Goal: Task Accomplishment & Management: Use online tool/utility

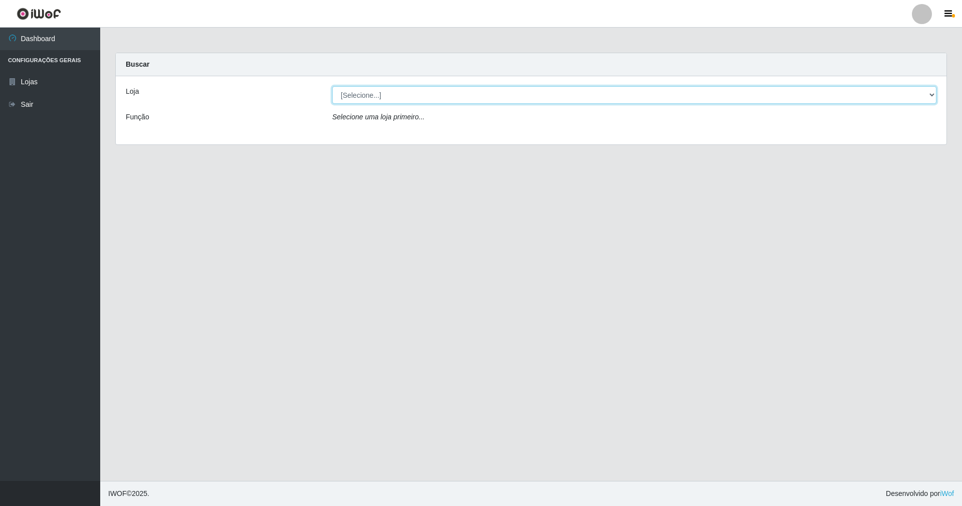
click at [391, 97] on select "[Selecione...] SuperShow - Asa Norte" at bounding box center [634, 95] width 604 height 18
select select "71"
click at [332, 86] on select "[Selecione...] SuperShow - Asa Norte" at bounding box center [634, 95] width 604 height 18
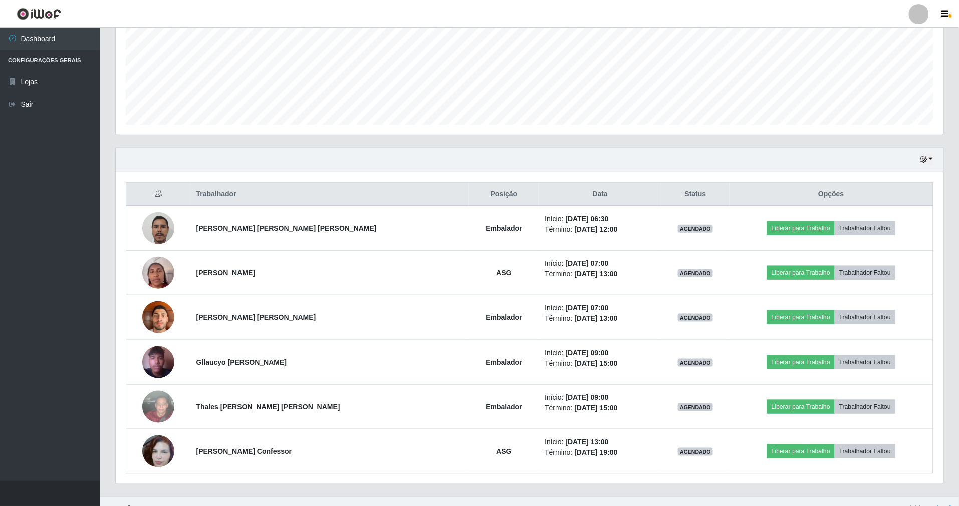
scroll to position [252, 0]
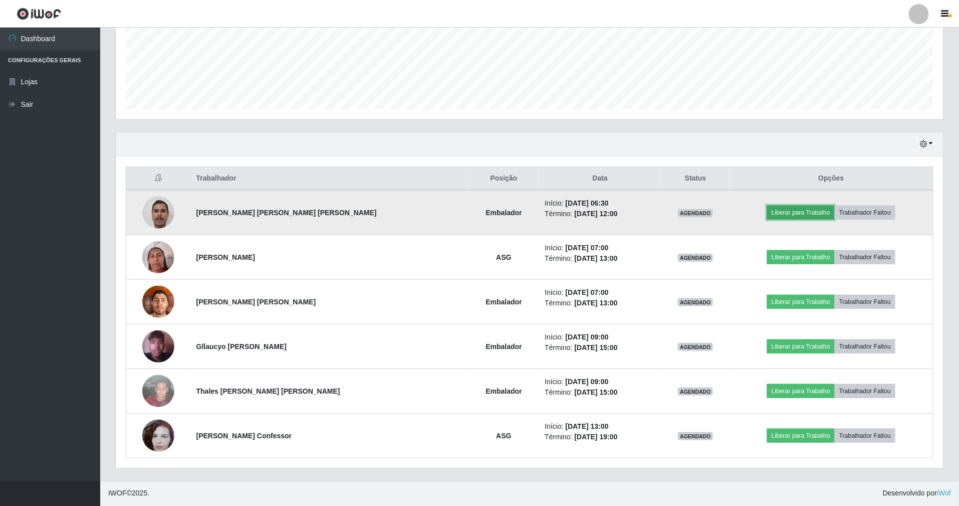
click at [791, 213] on button "Liberar para Trabalho" at bounding box center [801, 212] width 68 height 14
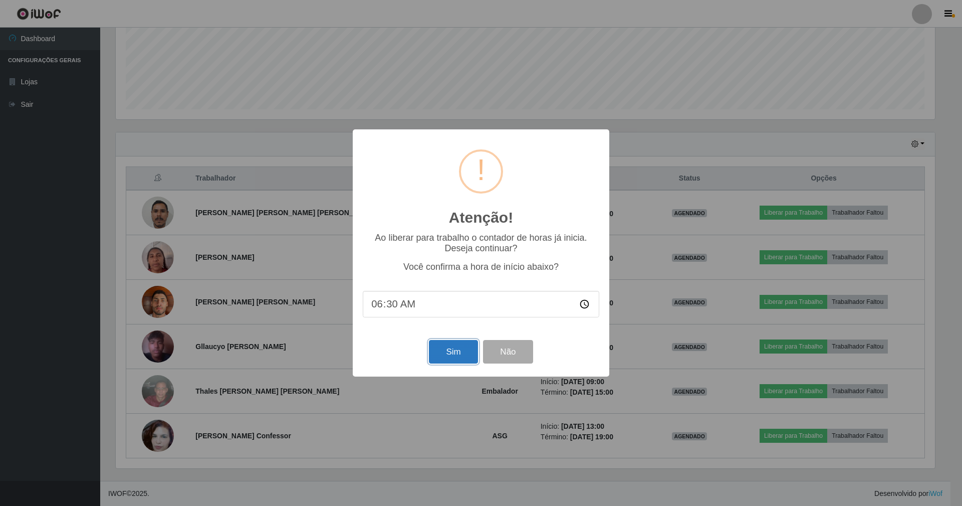
click at [460, 350] on button "Sim" at bounding box center [453, 352] width 49 height 24
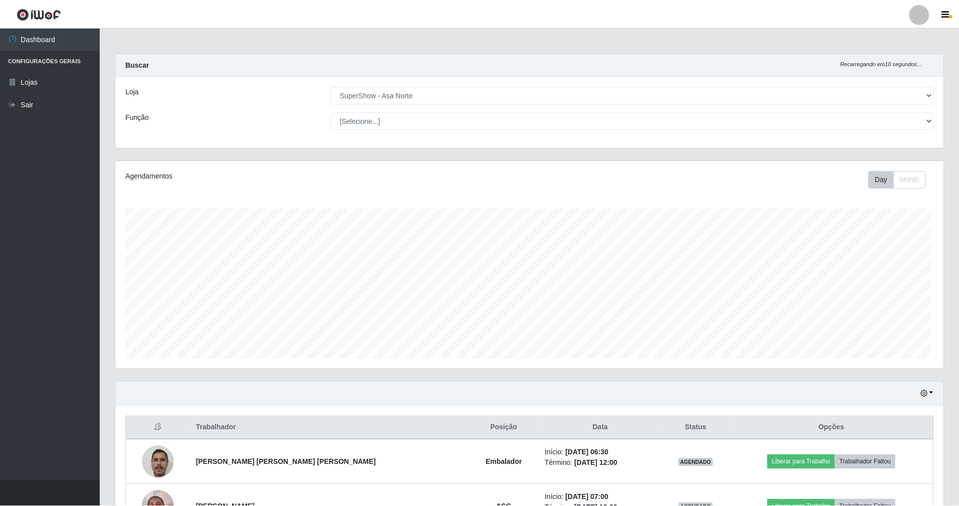
scroll to position [208, 830]
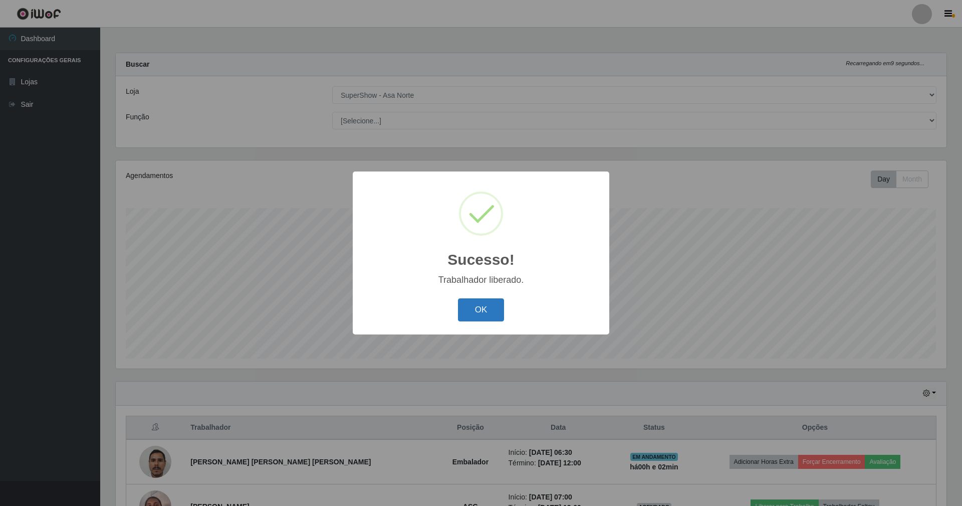
click at [479, 307] on button "OK" at bounding box center [481, 310] width 47 height 24
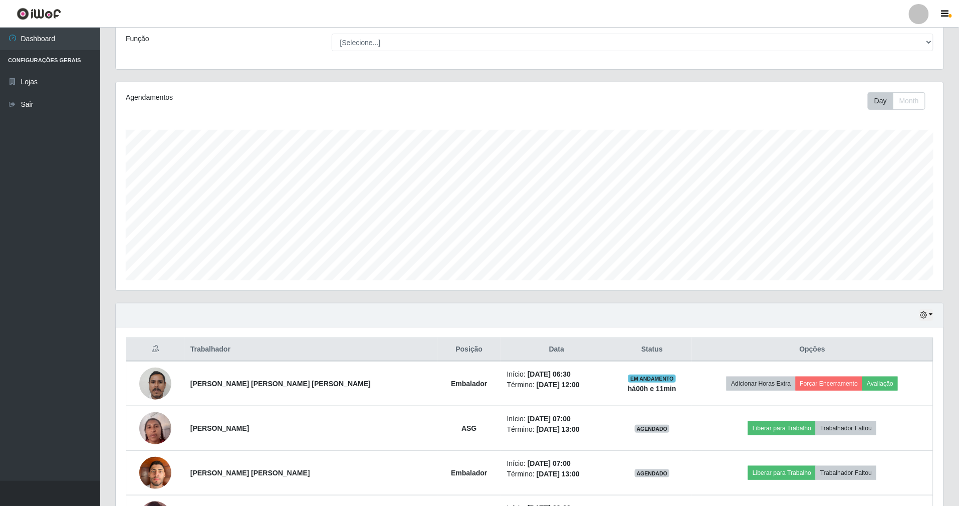
scroll to position [0, 0]
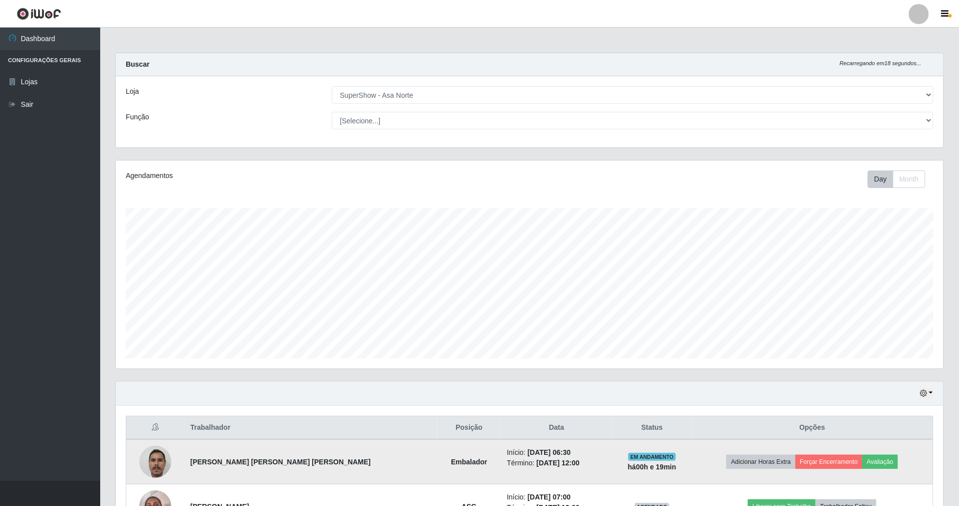
click at [213, 454] on td "[PERSON_NAME] [PERSON_NAME] [PERSON_NAME]" at bounding box center [310, 461] width 253 height 45
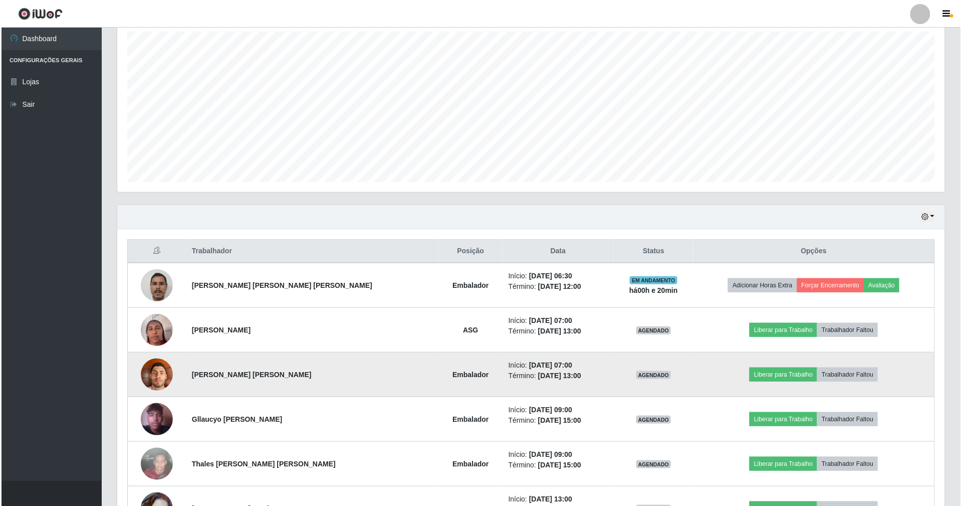
scroll to position [200, 0]
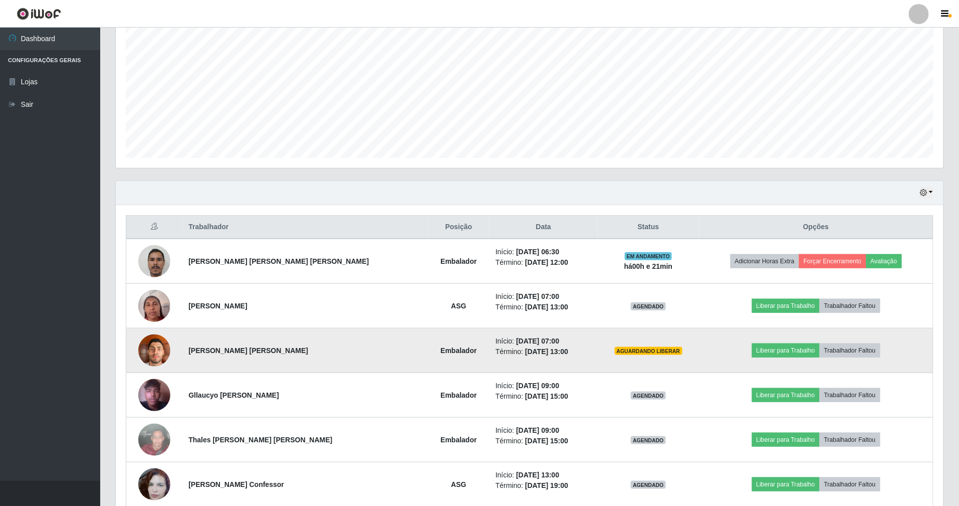
click at [159, 357] on img at bounding box center [154, 350] width 32 height 43
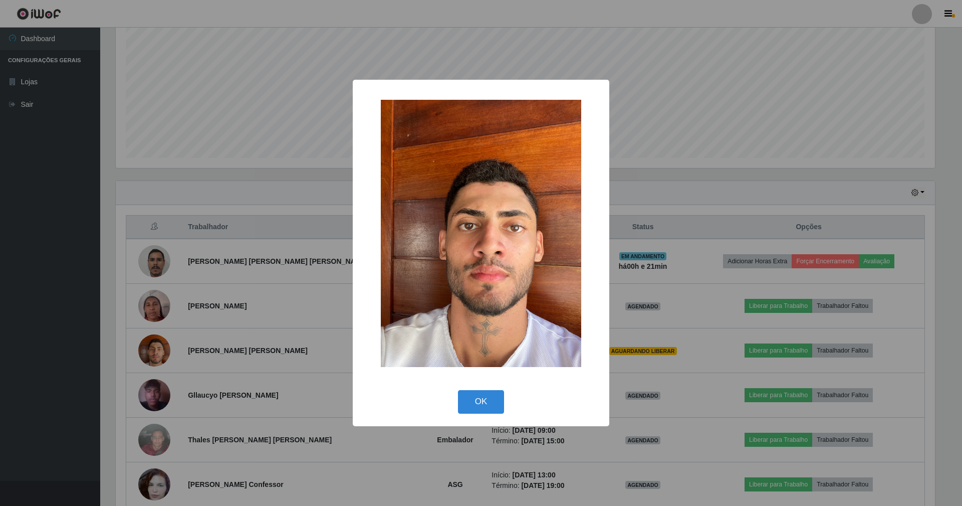
click at [458, 390] on button "OK" at bounding box center [481, 402] width 47 height 24
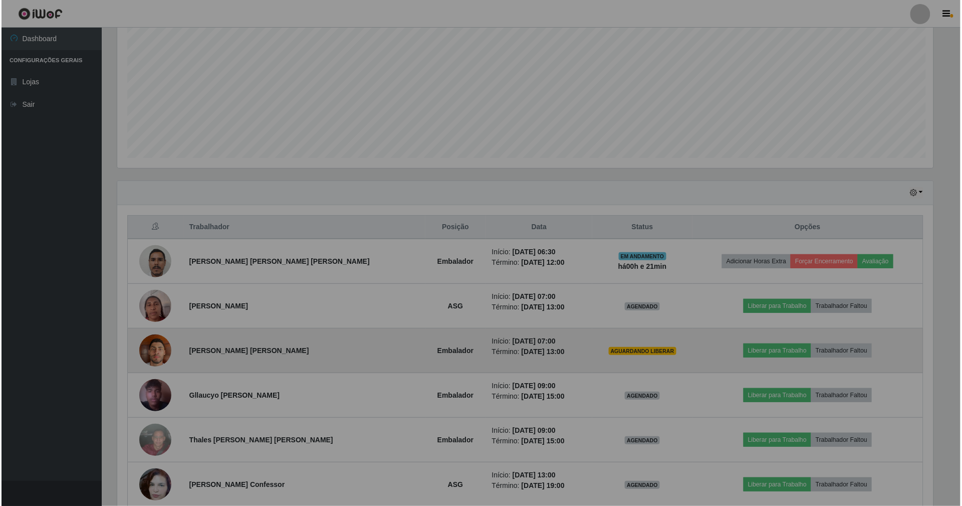
scroll to position [208, 828]
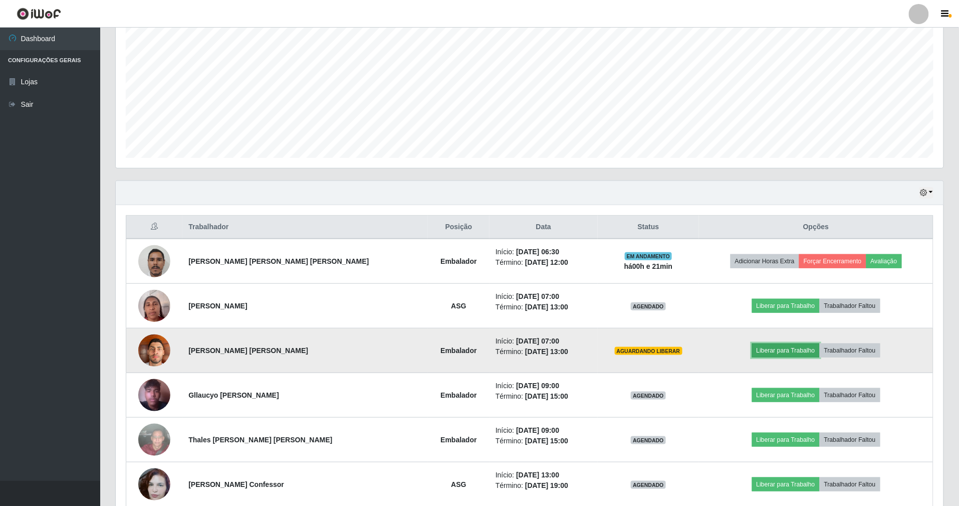
click at [765, 355] on button "Liberar para Trabalho" at bounding box center [786, 350] width 68 height 14
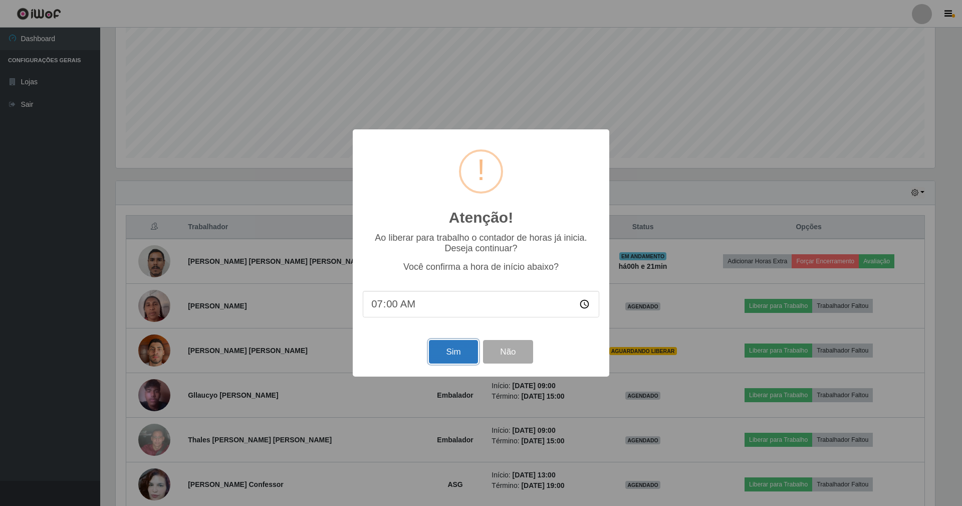
click at [450, 348] on button "Sim" at bounding box center [453, 352] width 49 height 24
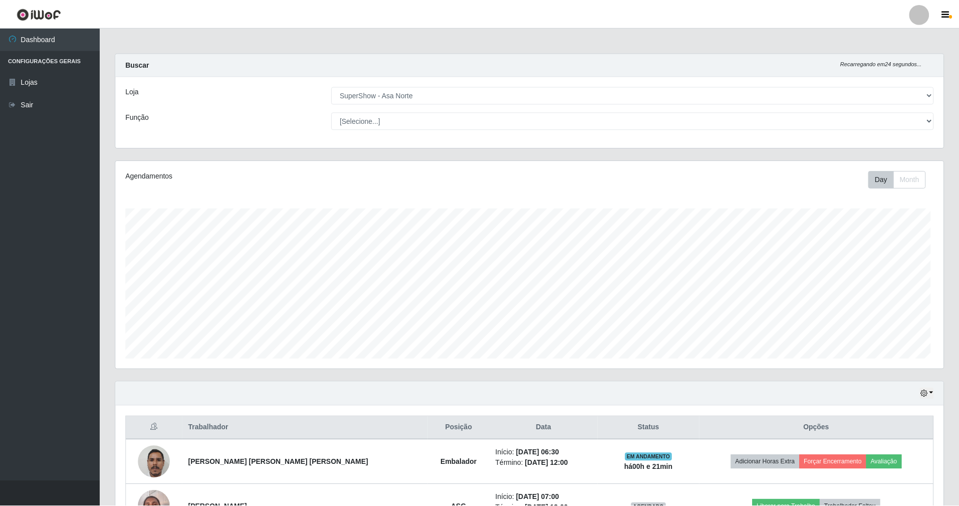
scroll to position [208, 830]
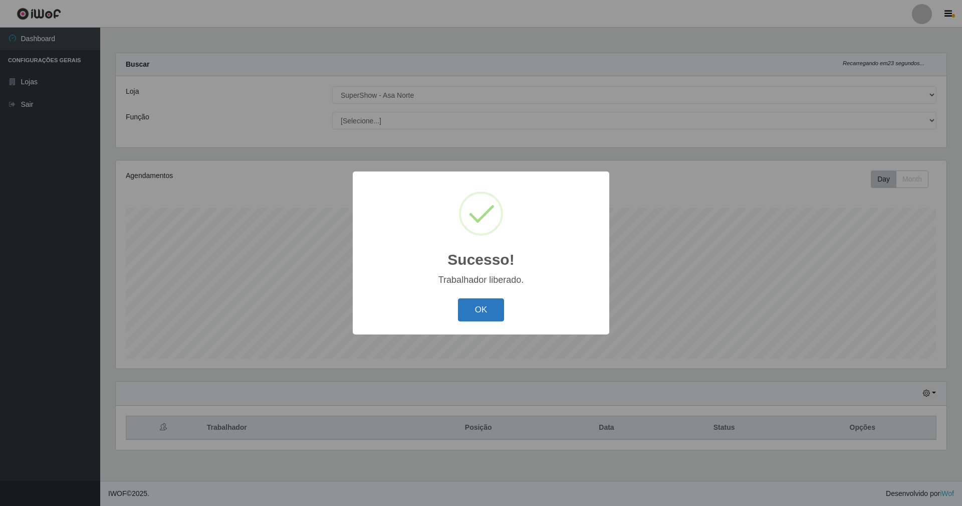
click at [478, 314] on button "OK" at bounding box center [481, 310] width 47 height 24
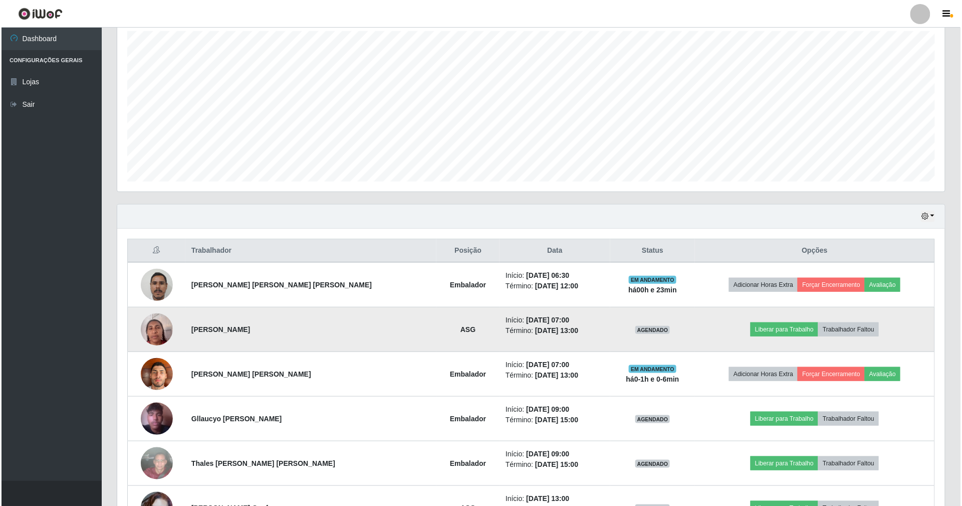
scroll to position [200, 0]
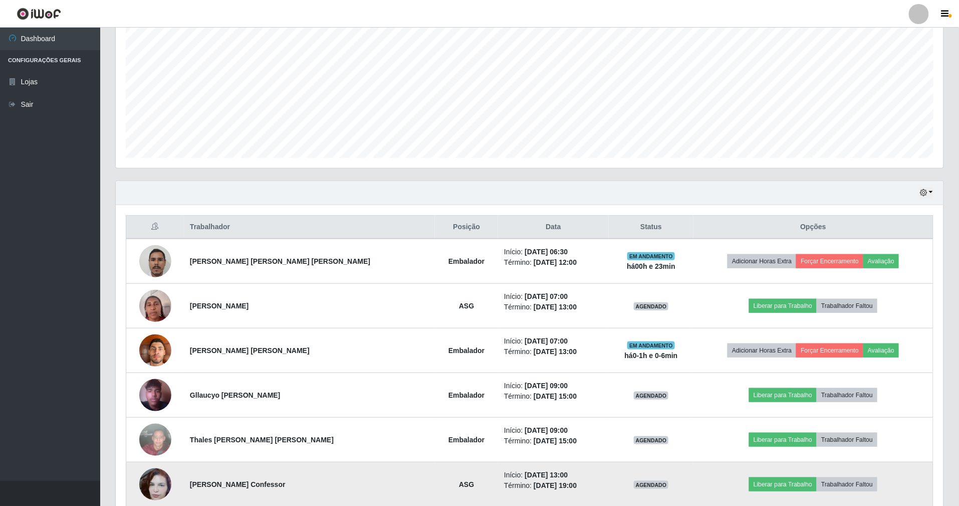
click at [132, 505] on td at bounding box center [155, 484] width 58 height 45
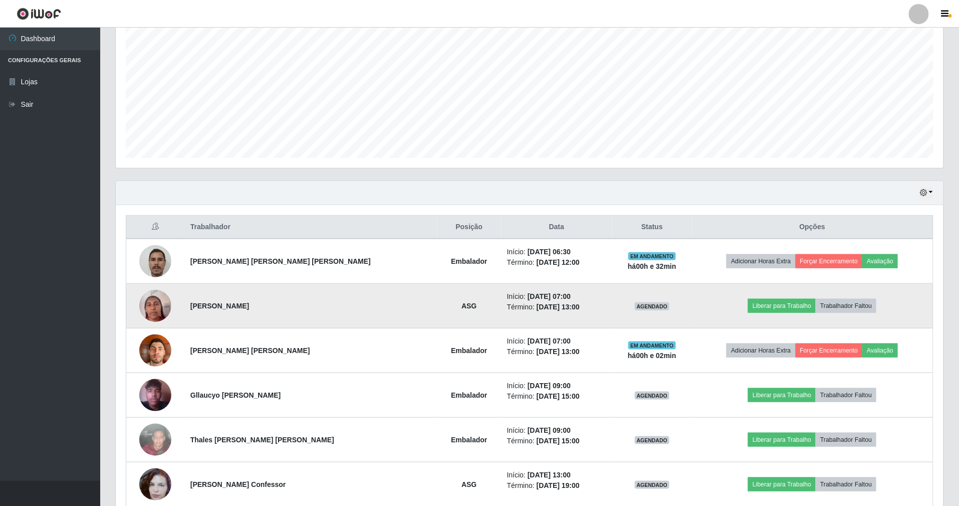
click at [161, 308] on img at bounding box center [155, 305] width 32 height 43
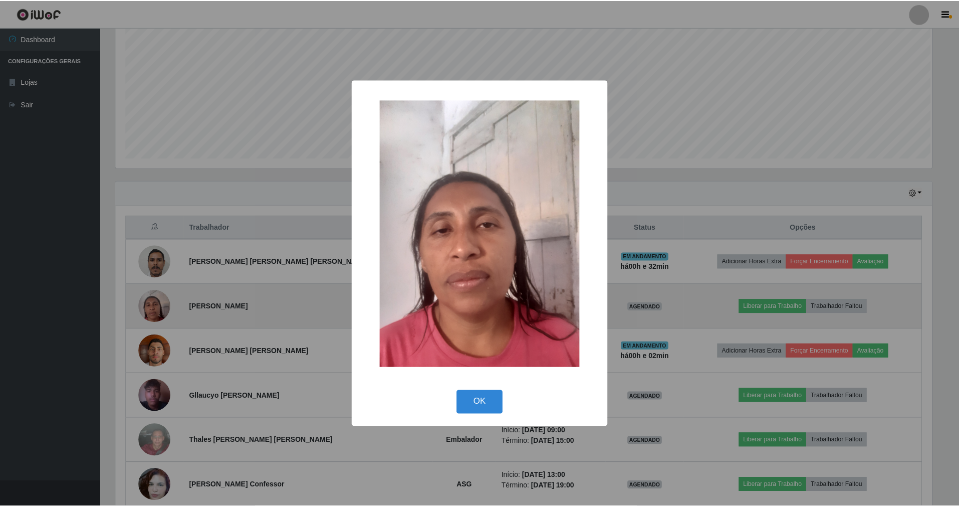
scroll to position [208, 819]
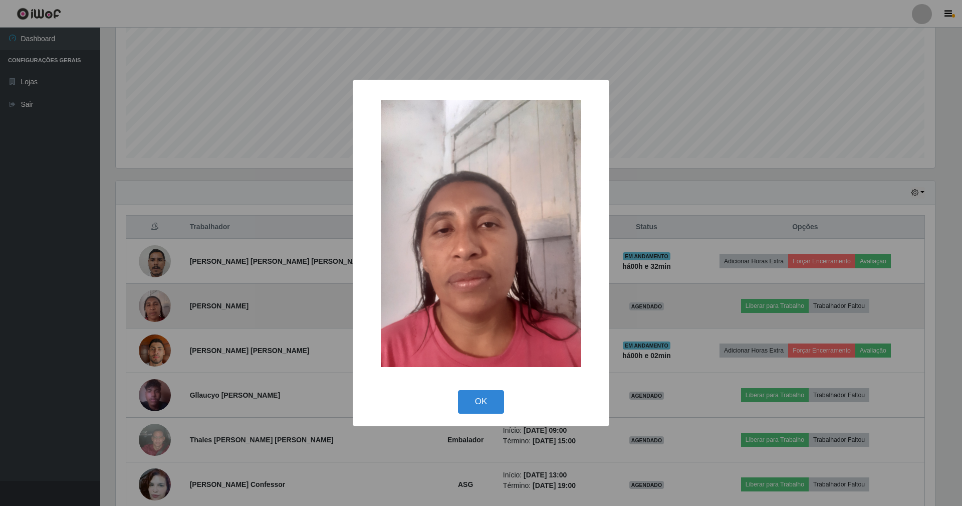
click at [458, 390] on button "OK" at bounding box center [481, 402] width 47 height 24
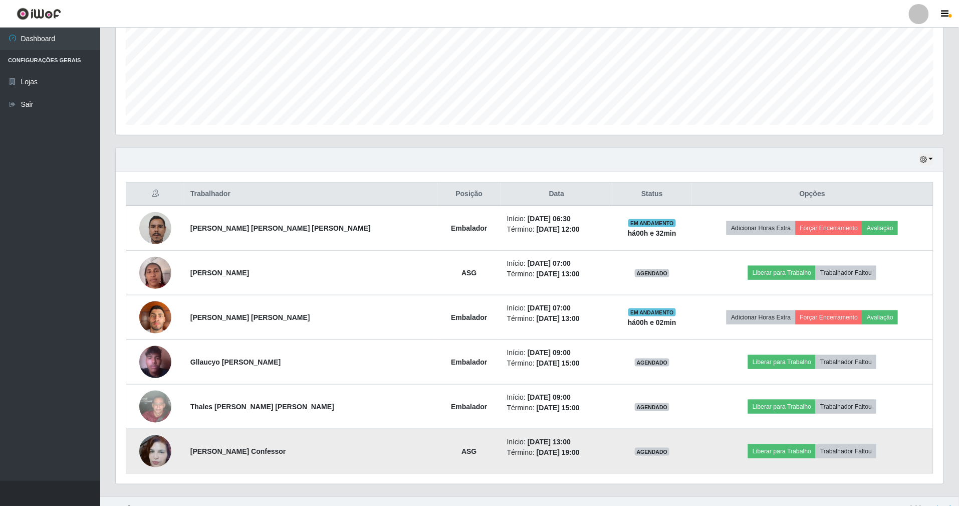
scroll to position [252, 0]
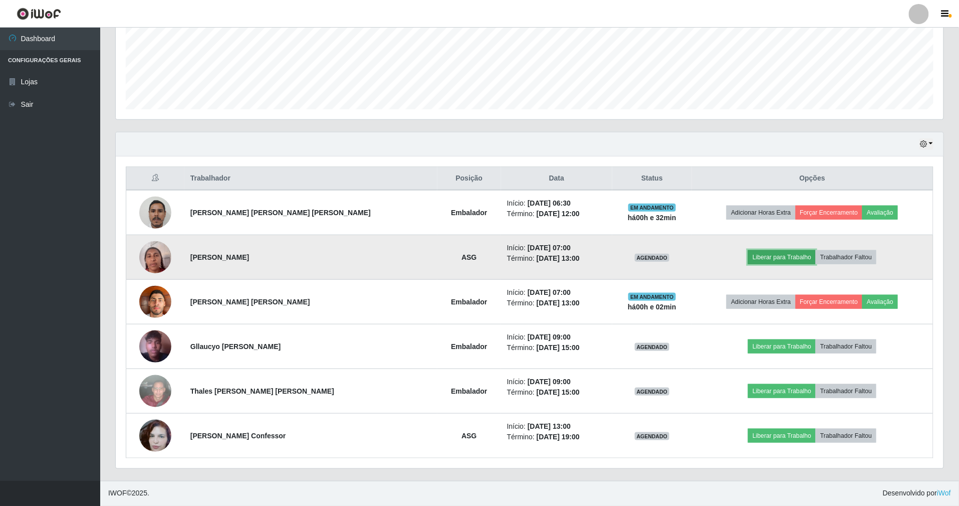
click at [759, 255] on button "Liberar para Trabalho" at bounding box center [782, 257] width 68 height 14
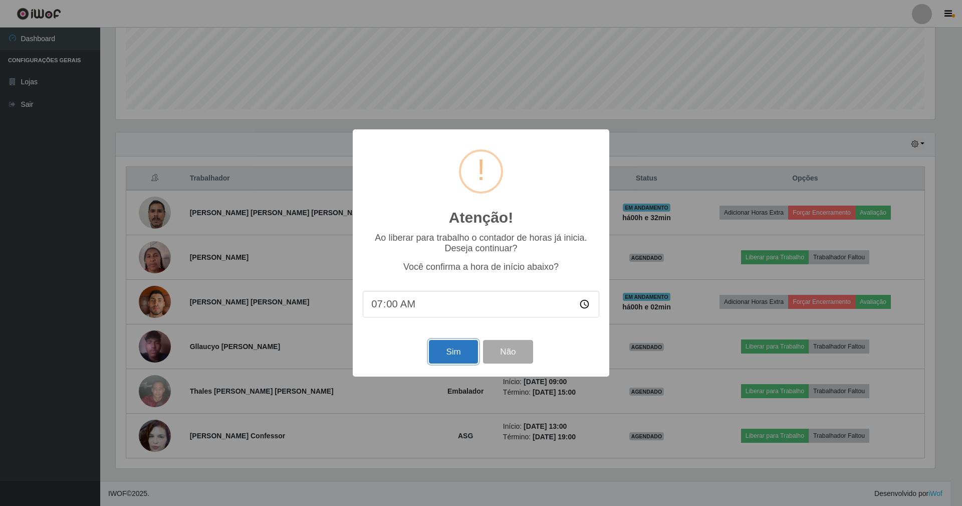
click at [446, 348] on button "Sim" at bounding box center [453, 352] width 49 height 24
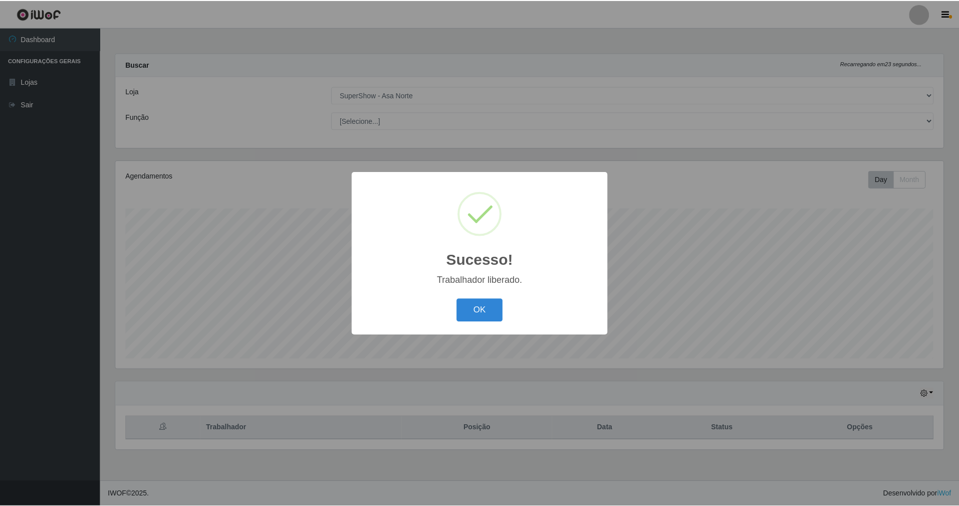
scroll to position [208, 830]
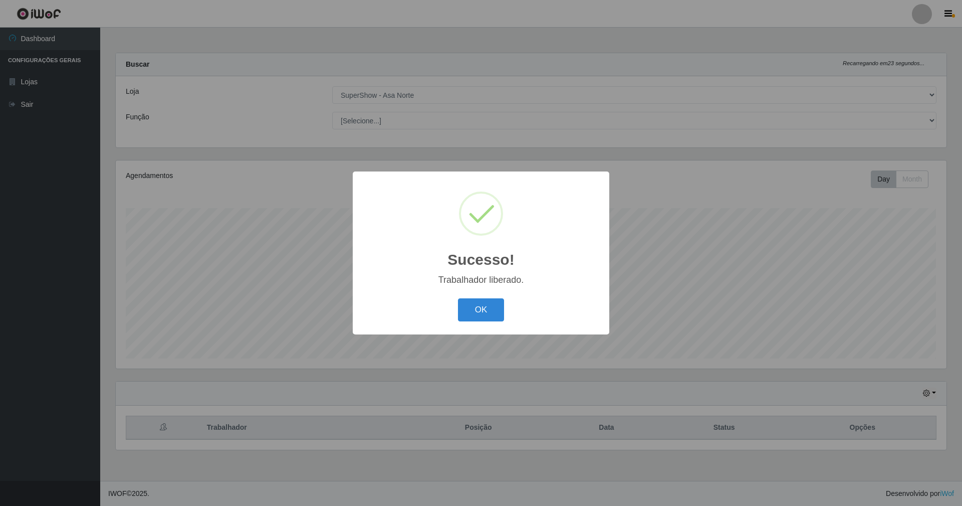
click at [458, 298] on button "OK" at bounding box center [481, 310] width 47 height 24
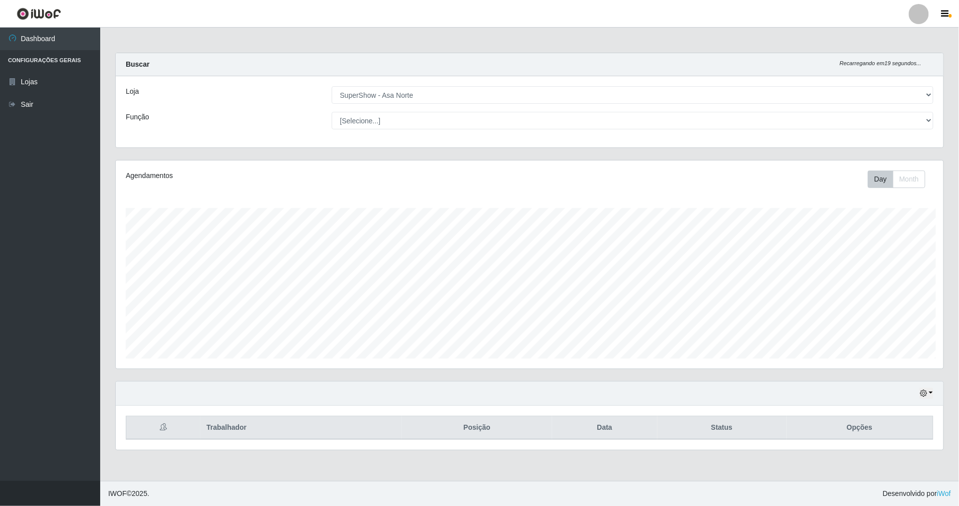
scroll to position [500924, 500304]
